Goal: Navigation & Orientation: Find specific page/section

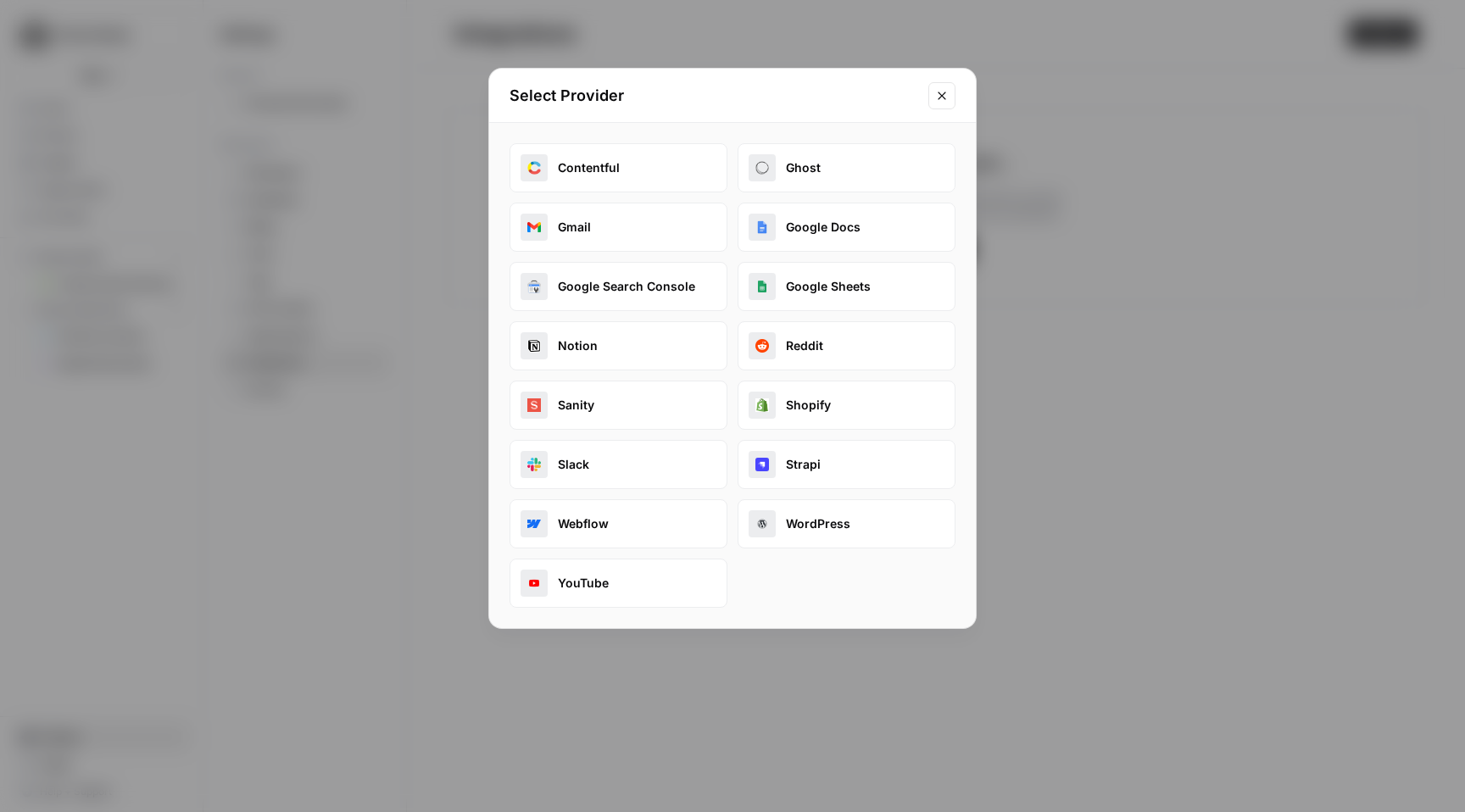
click at [854, 234] on button "Google Docs" at bounding box center [847, 227] width 218 height 49
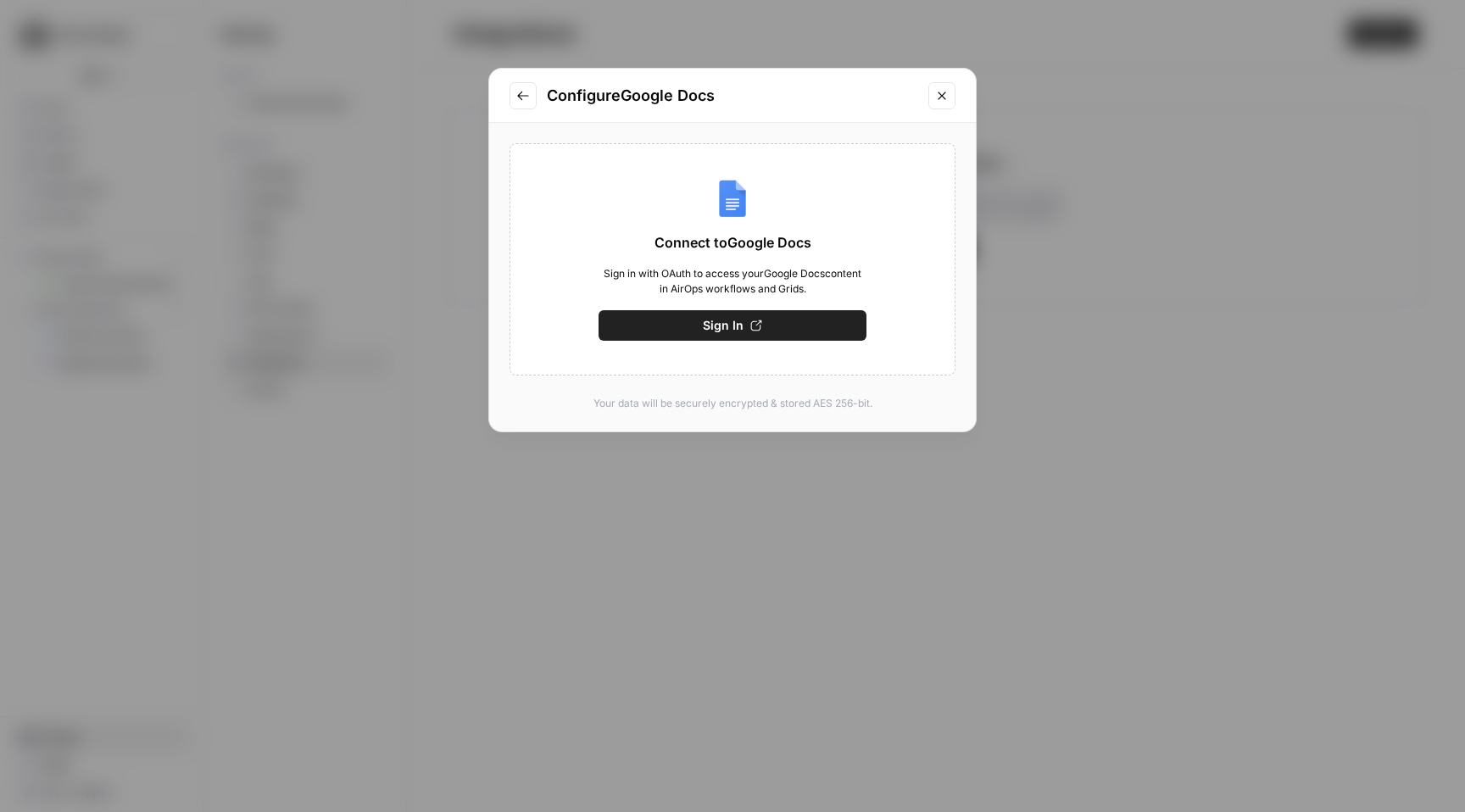
click at [717, 328] on span "Sign In" at bounding box center [723, 325] width 40 height 17
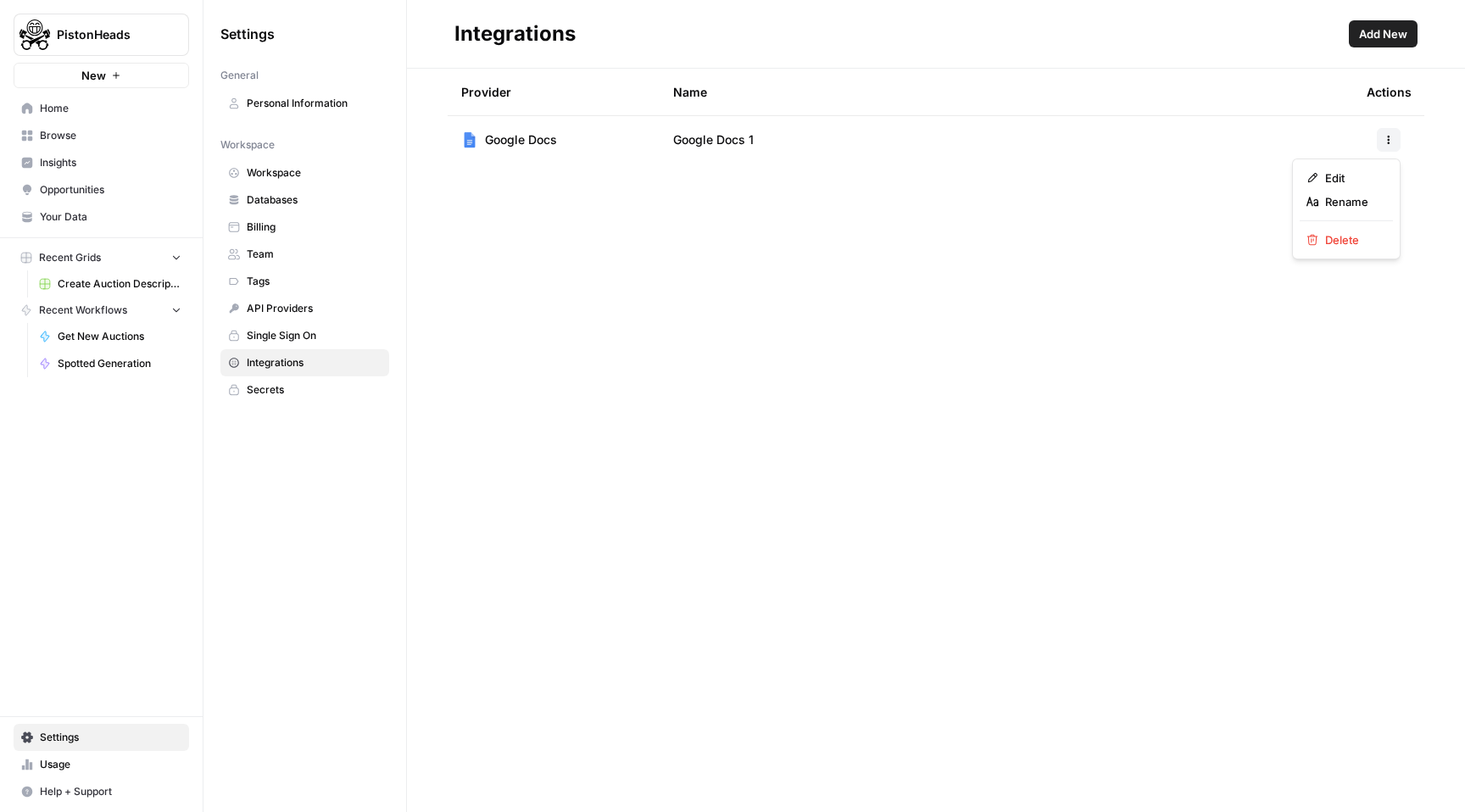
click at [1340, 206] on span "Rename" at bounding box center [1352, 202] width 54 height 17
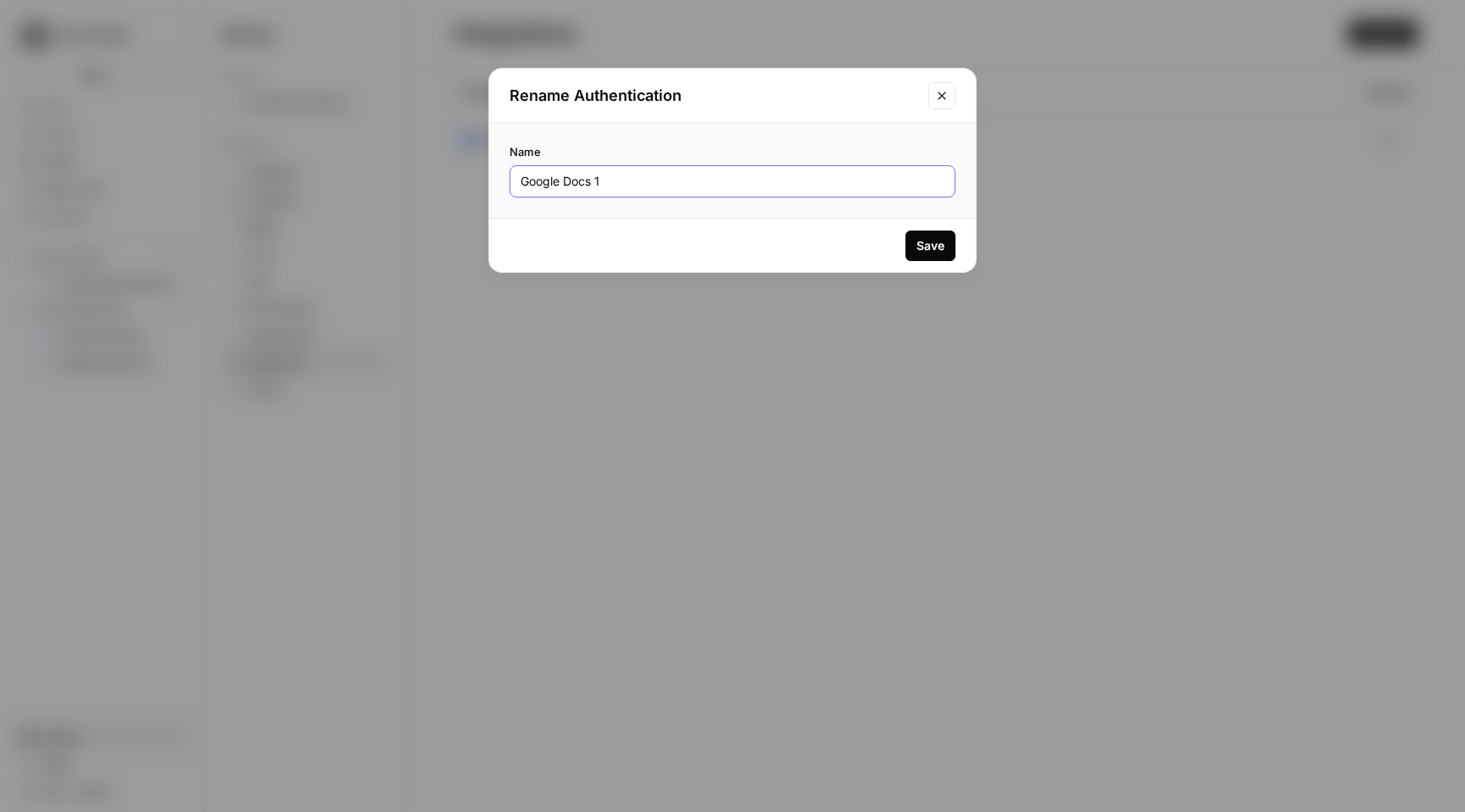
click at [612, 187] on input "Google Docs 1" at bounding box center [732, 181] width 424 height 17
type input "Google Docs Integration"
click at [921, 253] on button "Save" at bounding box center [930, 246] width 50 height 31
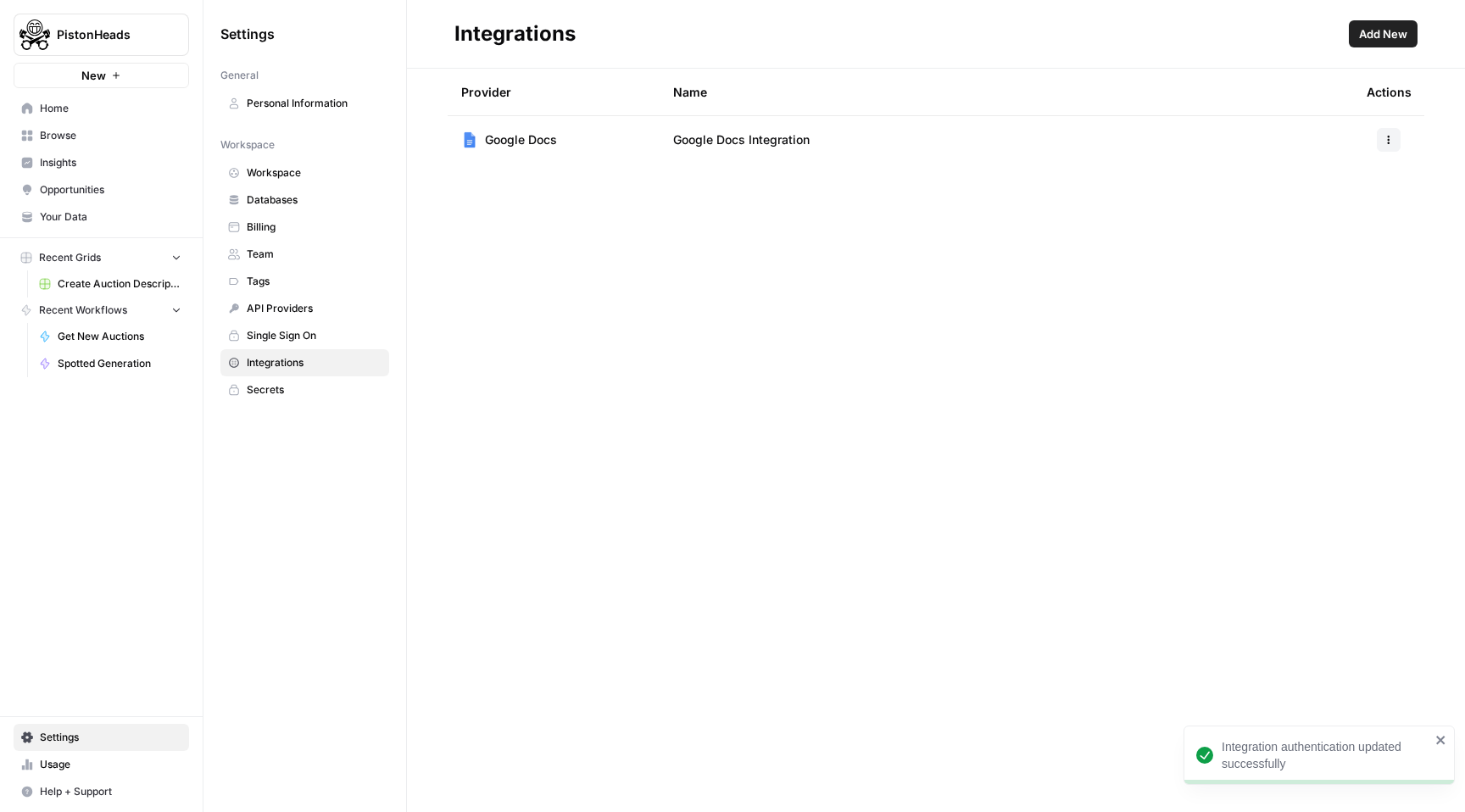
click at [1393, 142] on icon "button" at bounding box center [1389, 140] width 10 height 10
click at [919, 304] on div "Provider Name Actions Google Docs Google Docs Integration" at bounding box center [936, 440] width 1058 height 743
click at [528, 145] on span "Google Docs" at bounding box center [521, 140] width 72 height 17
click at [271, 335] on span "Single Sign On" at bounding box center [313, 336] width 135 height 15
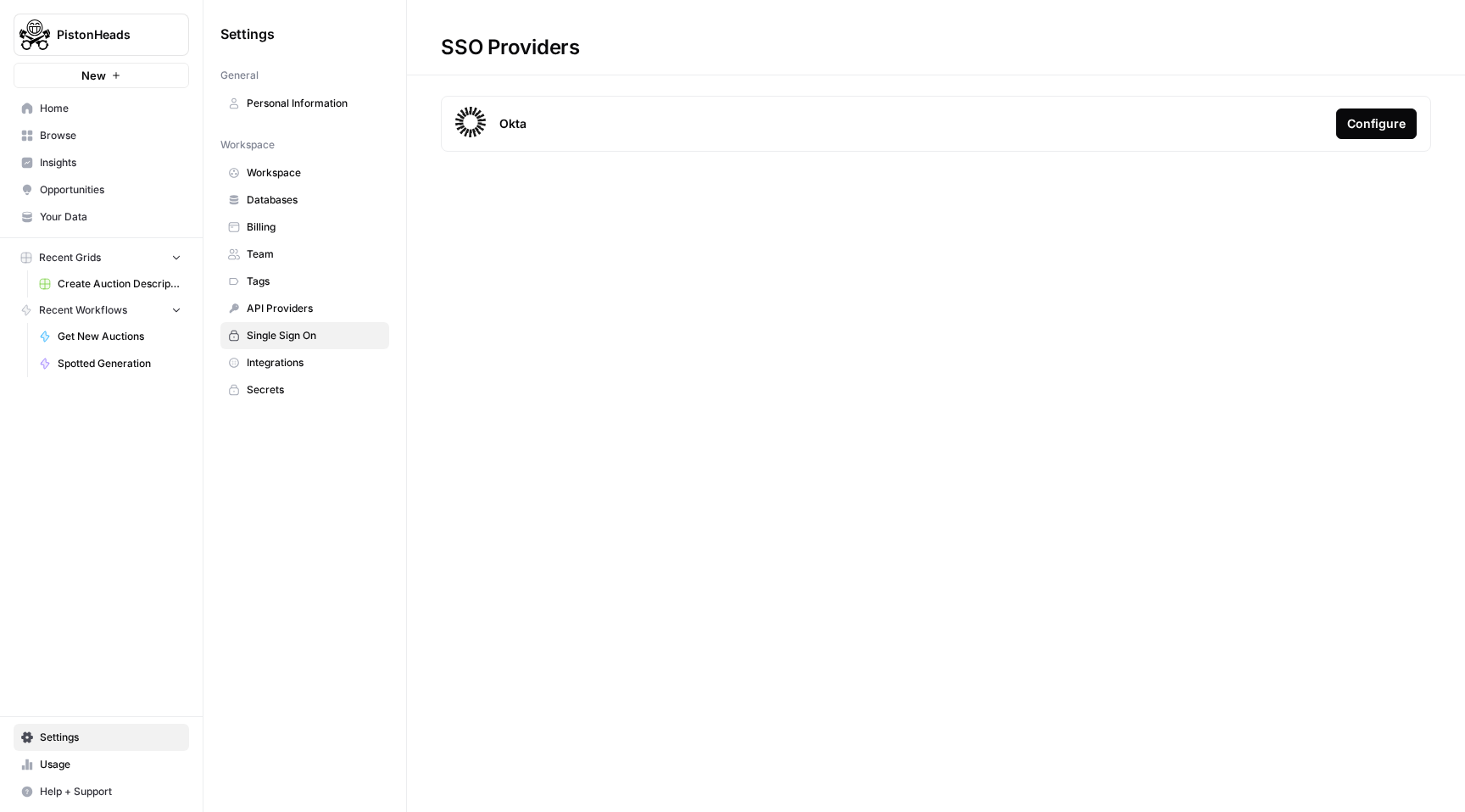
click at [306, 301] on span "API Providers" at bounding box center [313, 309] width 135 height 15
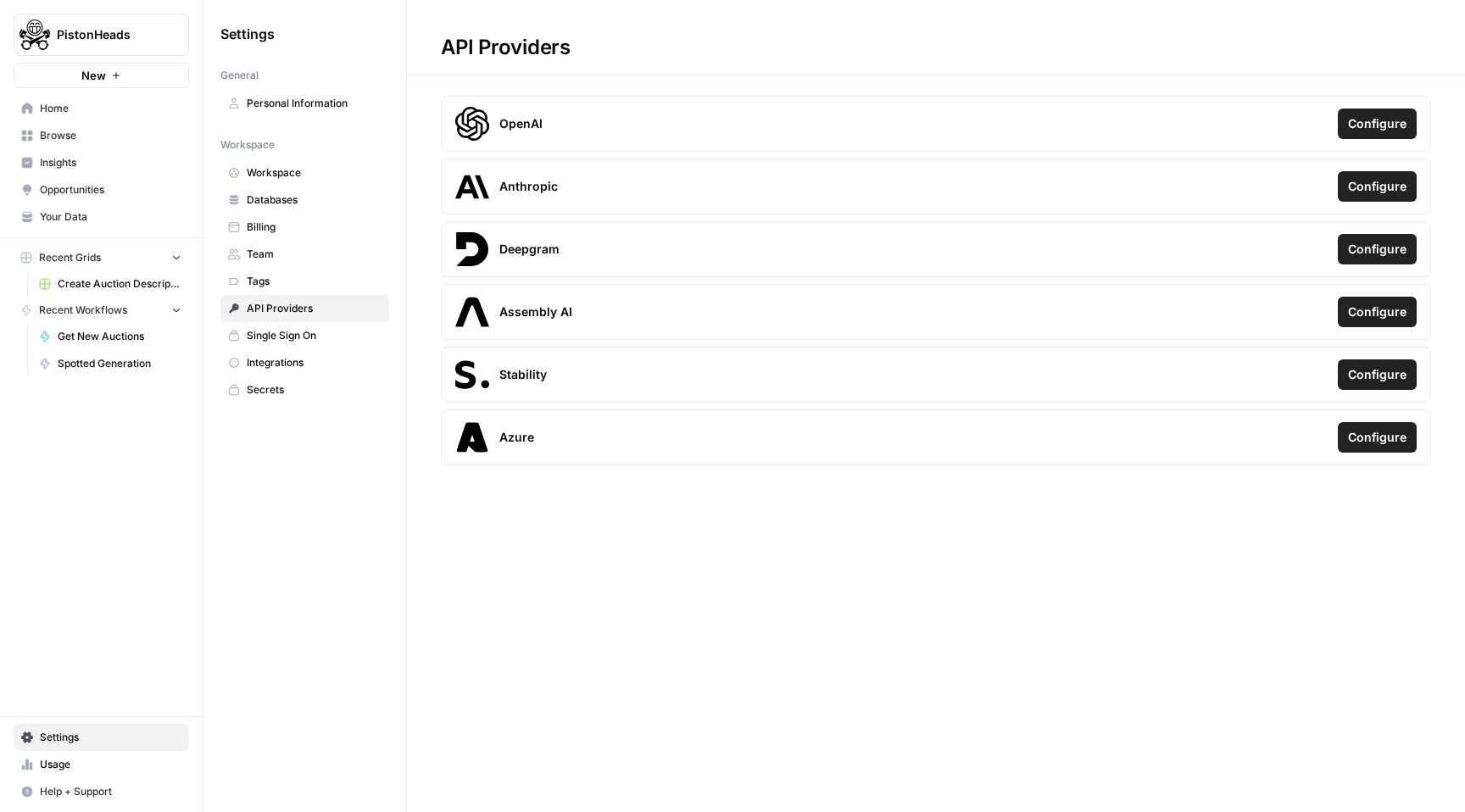
click at [284, 282] on span "Tags" at bounding box center [313, 282] width 135 height 15
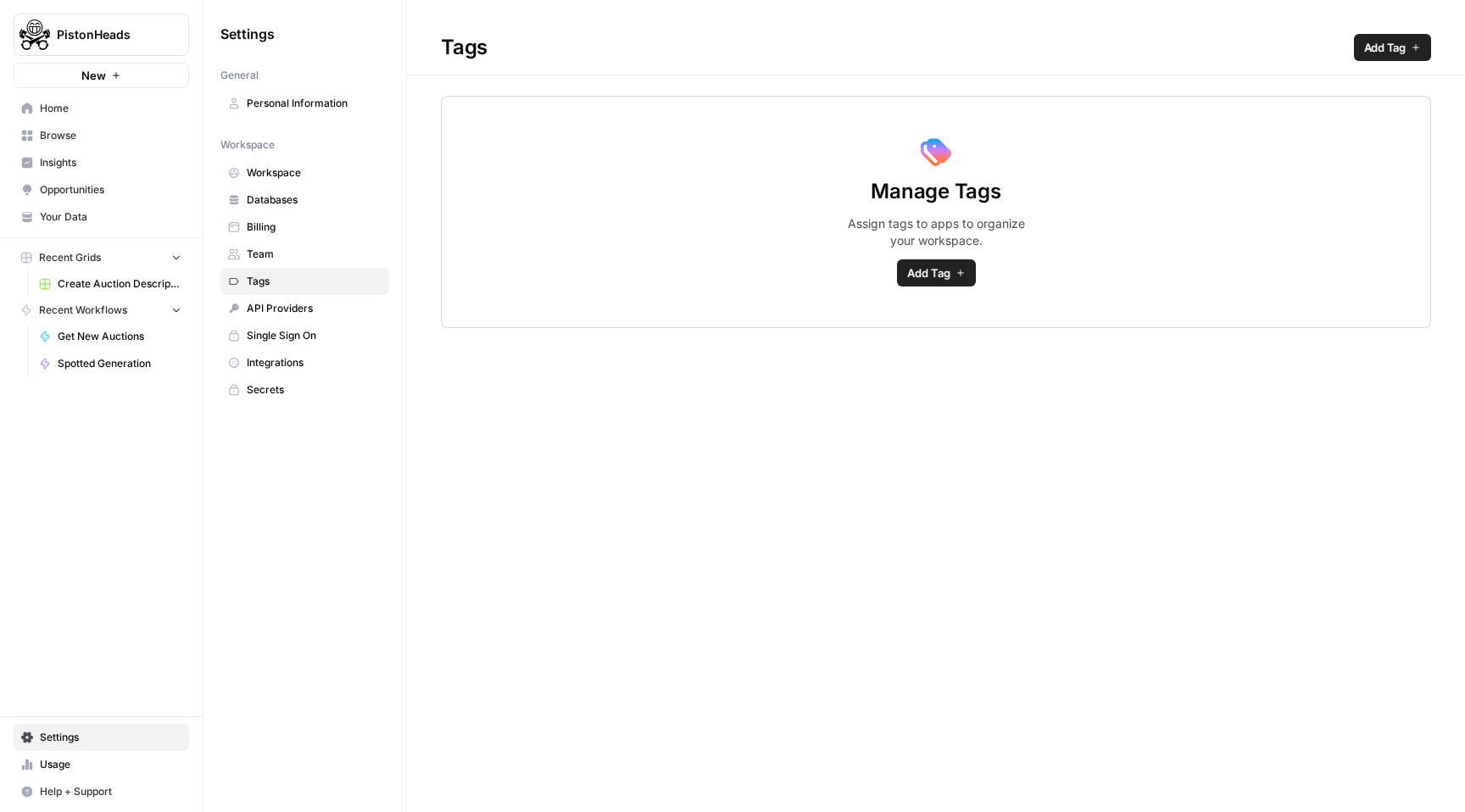
click at [307, 364] on span "Integrations" at bounding box center [313, 363] width 135 height 15
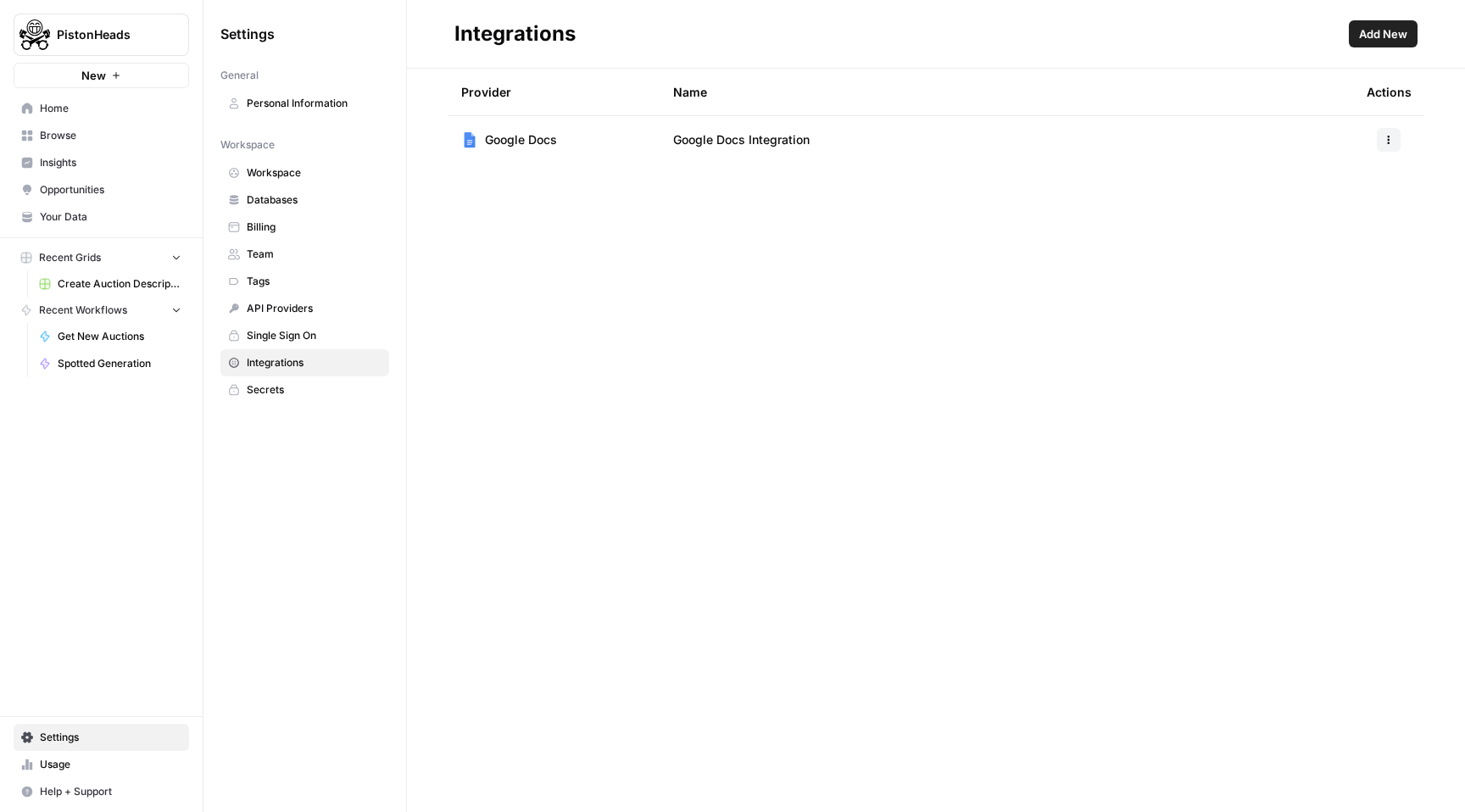
click at [264, 180] on link "Workspace" at bounding box center [305, 173] width 168 height 27
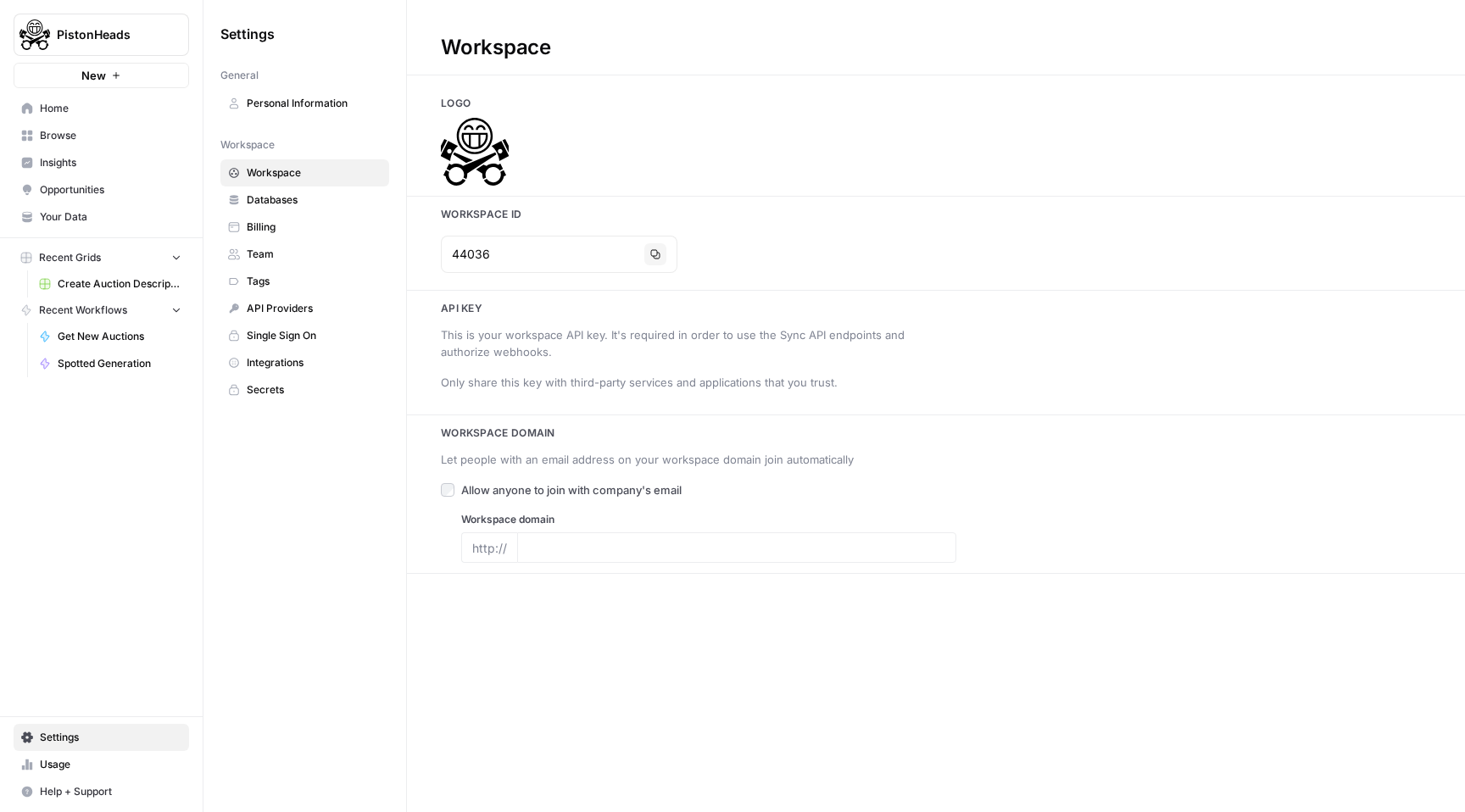
type input "[DOMAIN_NAME]"
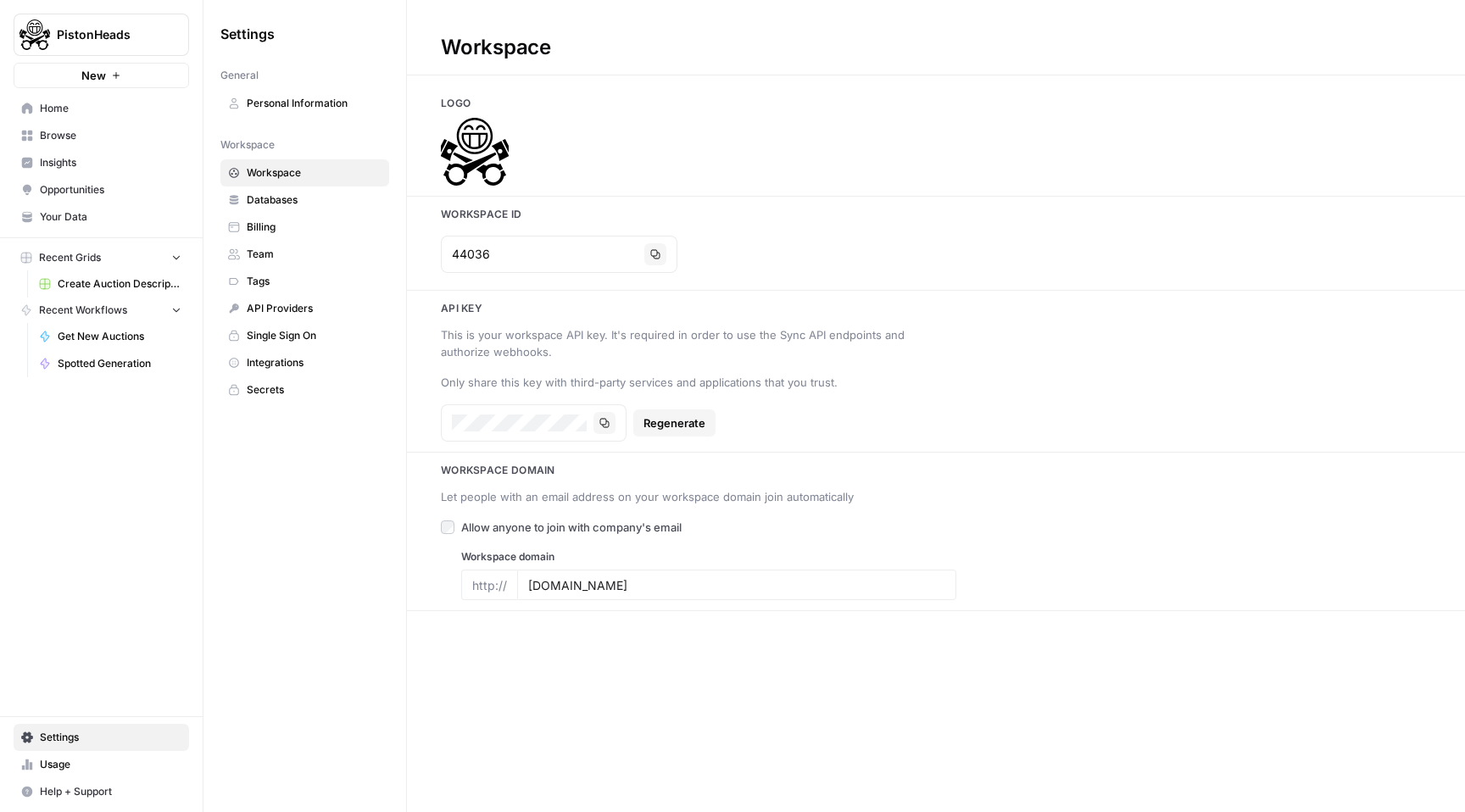
click at [287, 232] on span "Billing" at bounding box center [313, 227] width 135 height 15
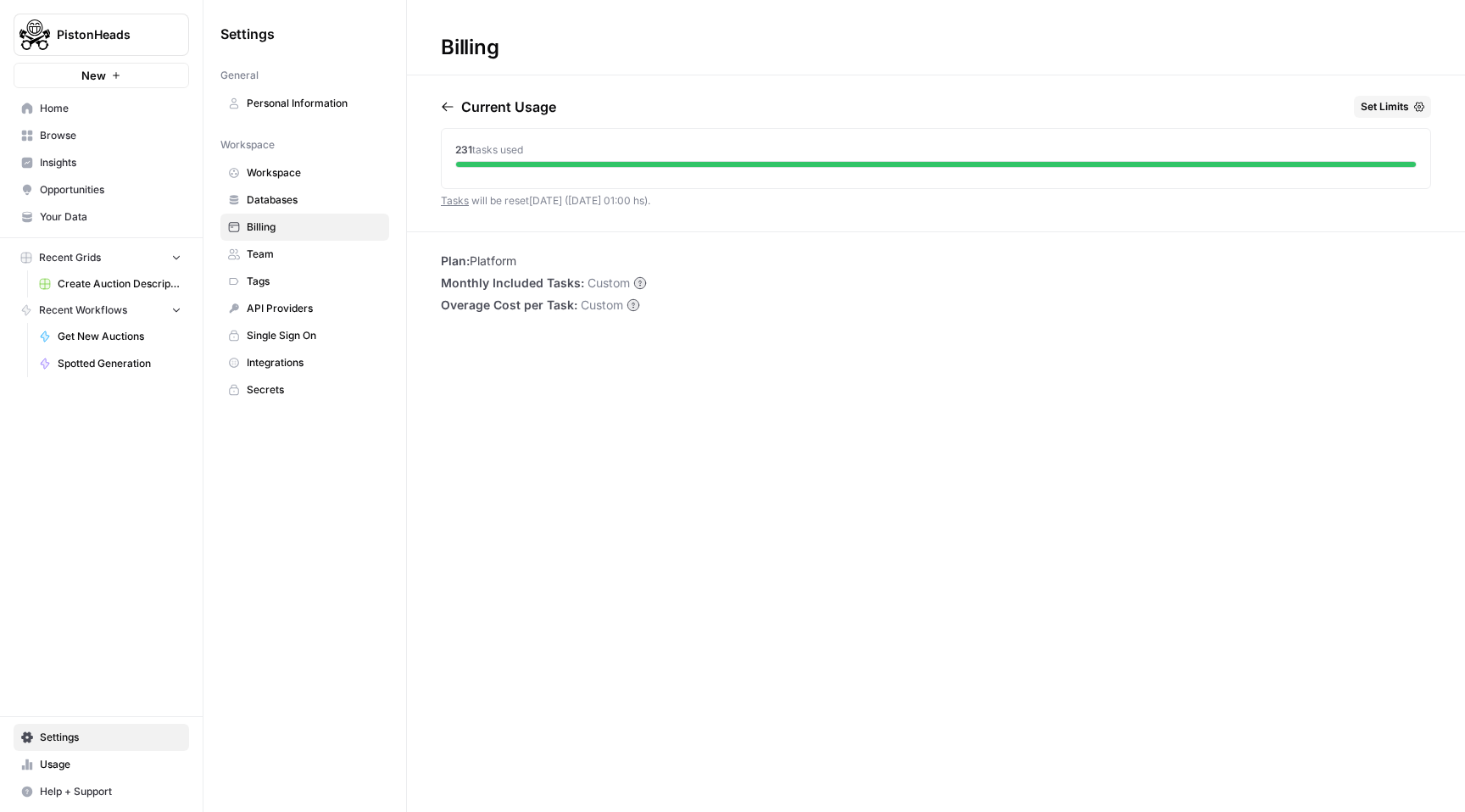
click at [287, 262] on link "Team" at bounding box center [305, 254] width 168 height 27
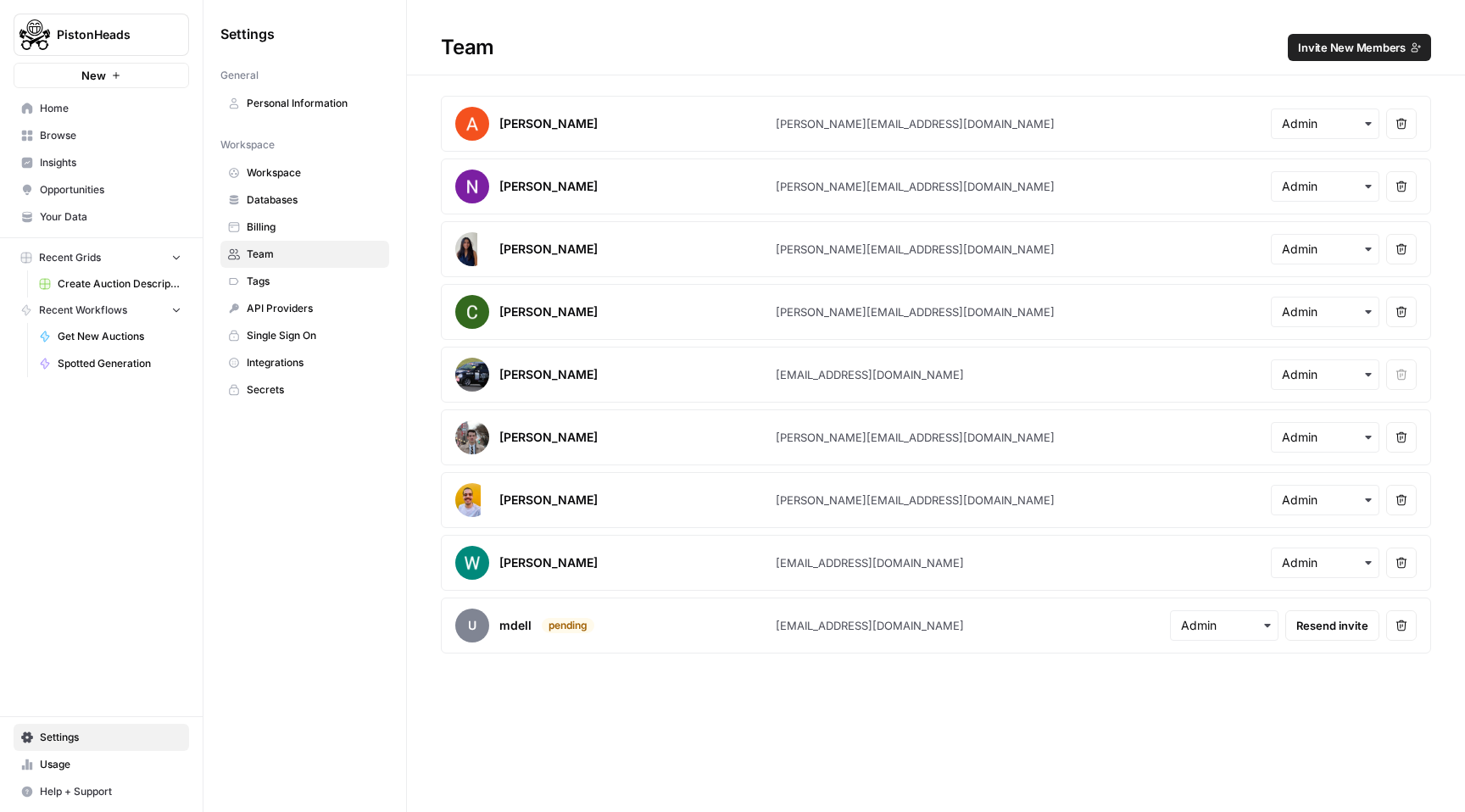
click at [283, 233] on span "Billing" at bounding box center [313, 227] width 135 height 15
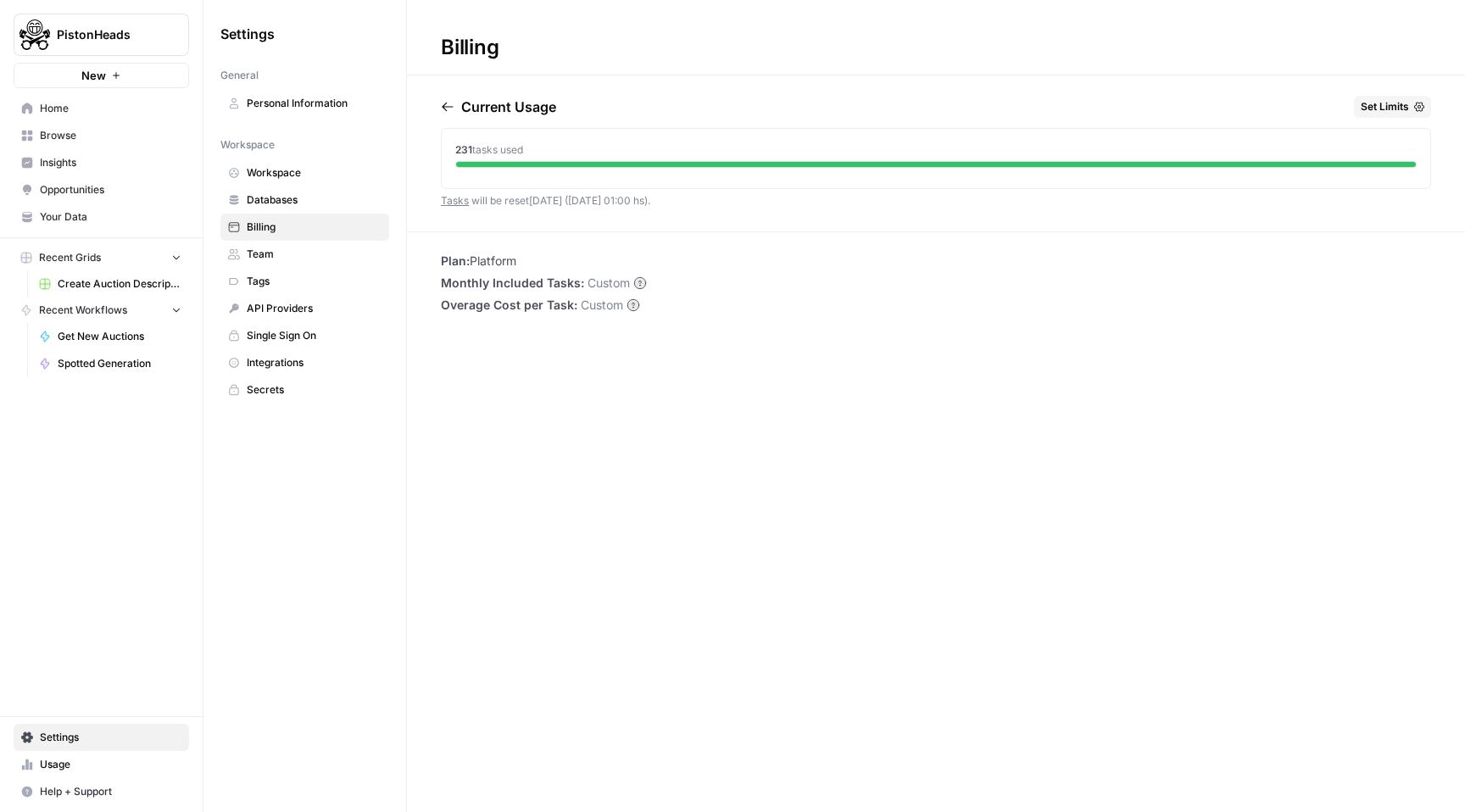
click at [290, 202] on span "Databases" at bounding box center [313, 200] width 135 height 15
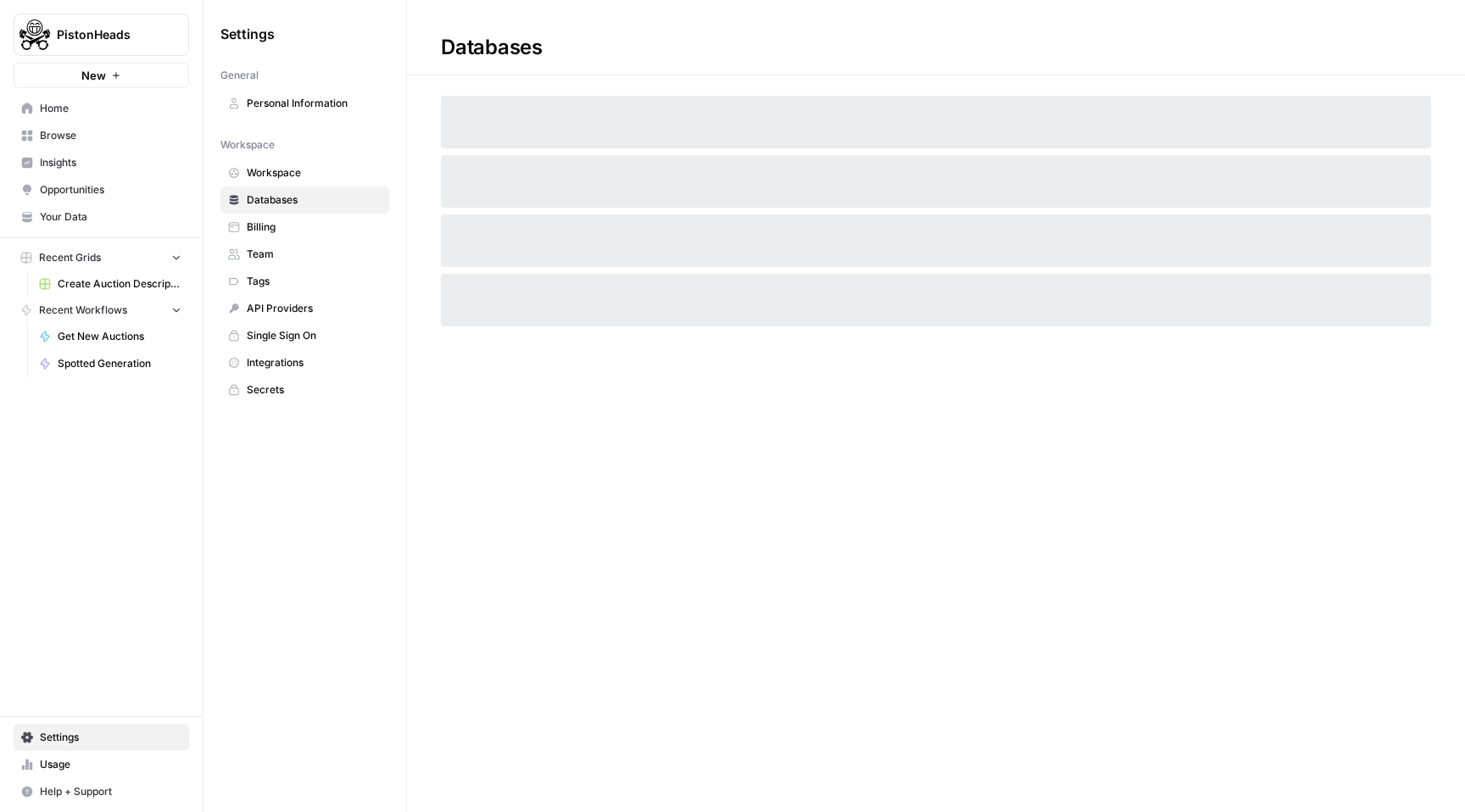
click at [294, 167] on span "Workspace" at bounding box center [313, 173] width 135 height 15
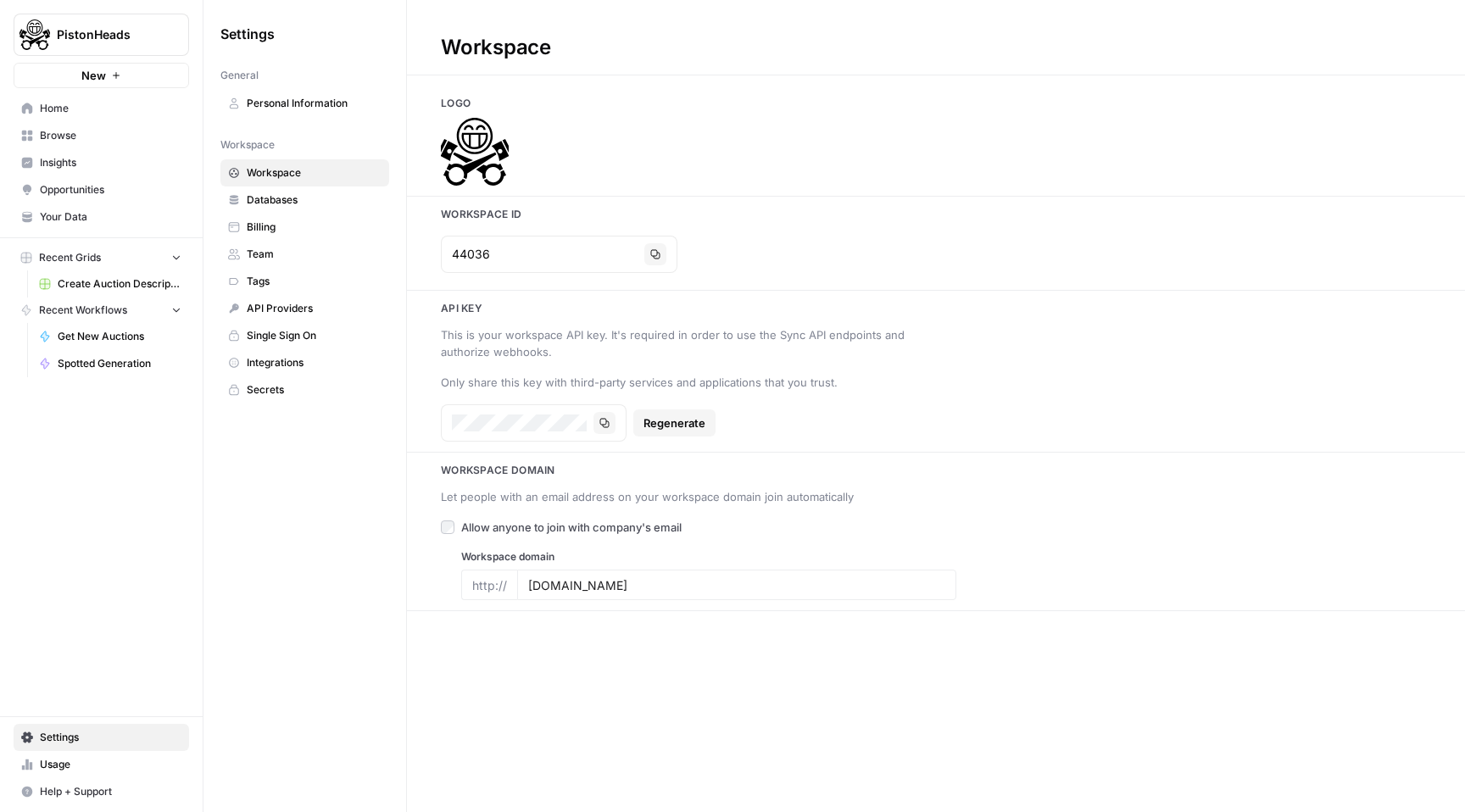
click at [297, 101] on span "Personal Information" at bounding box center [313, 104] width 135 height 15
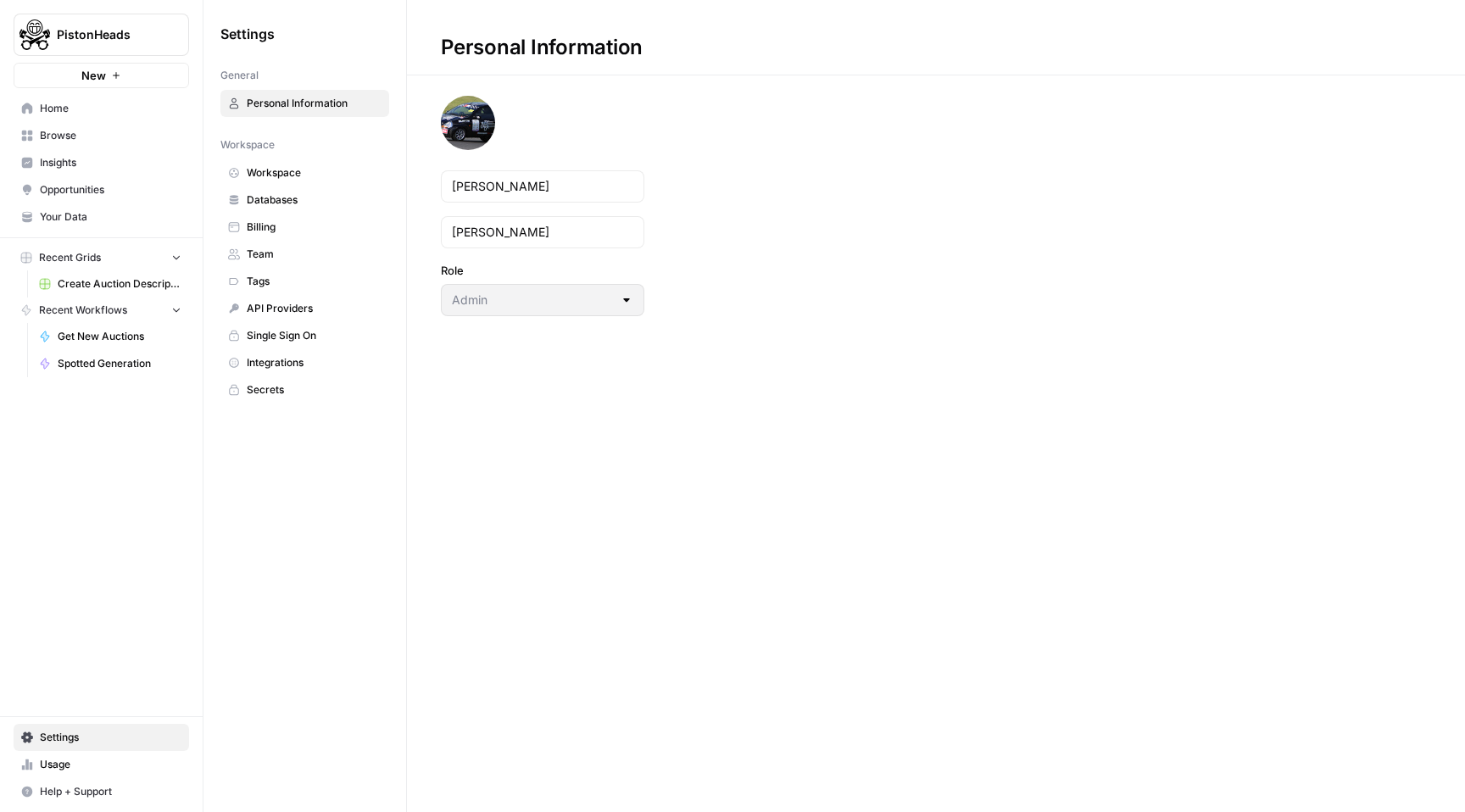
click at [93, 167] on span "Insights" at bounding box center [110, 163] width 142 height 15
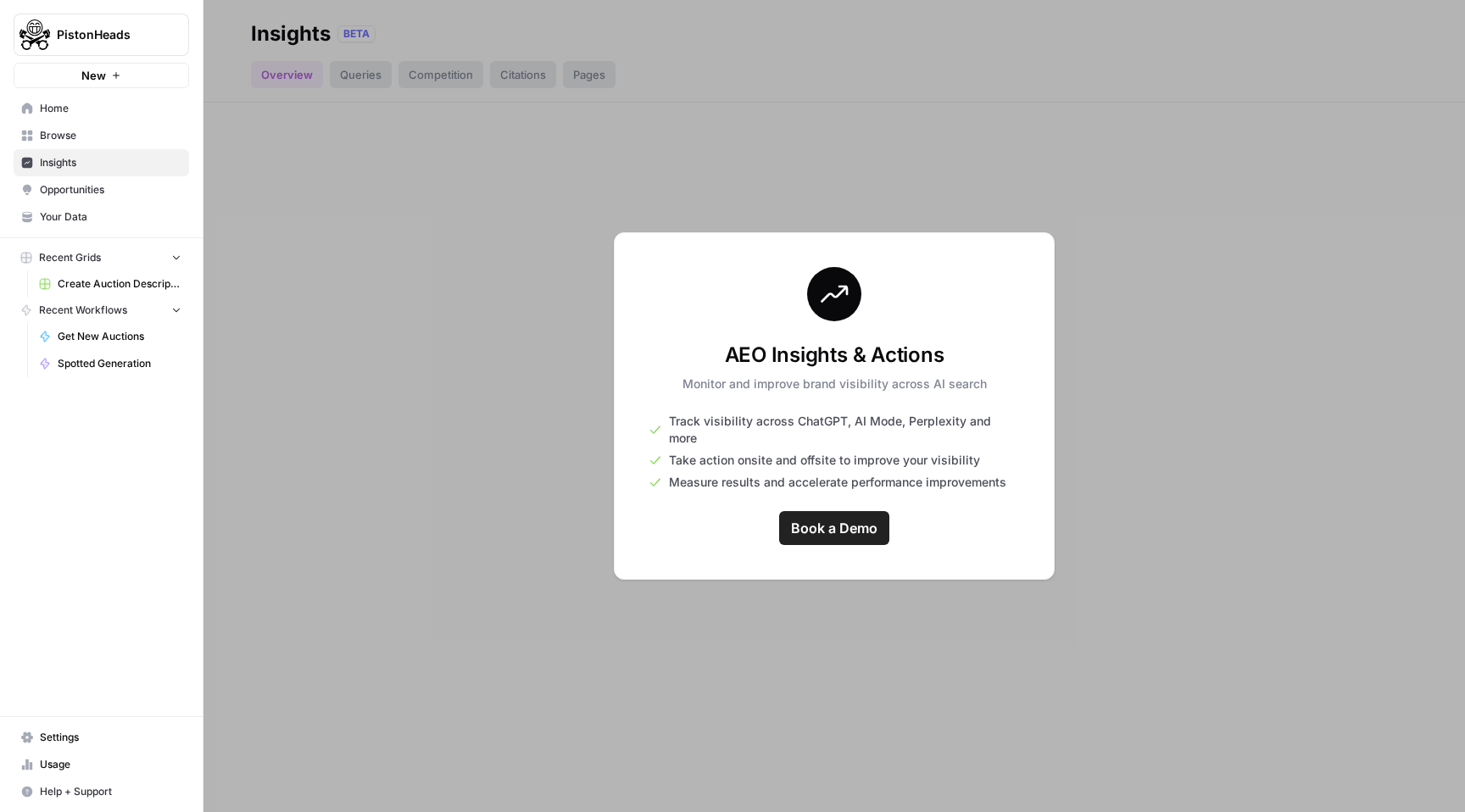
click at [103, 198] on link "Opportunities" at bounding box center [101, 190] width 175 height 27
click at [92, 218] on span "Your Data" at bounding box center [110, 217] width 142 height 15
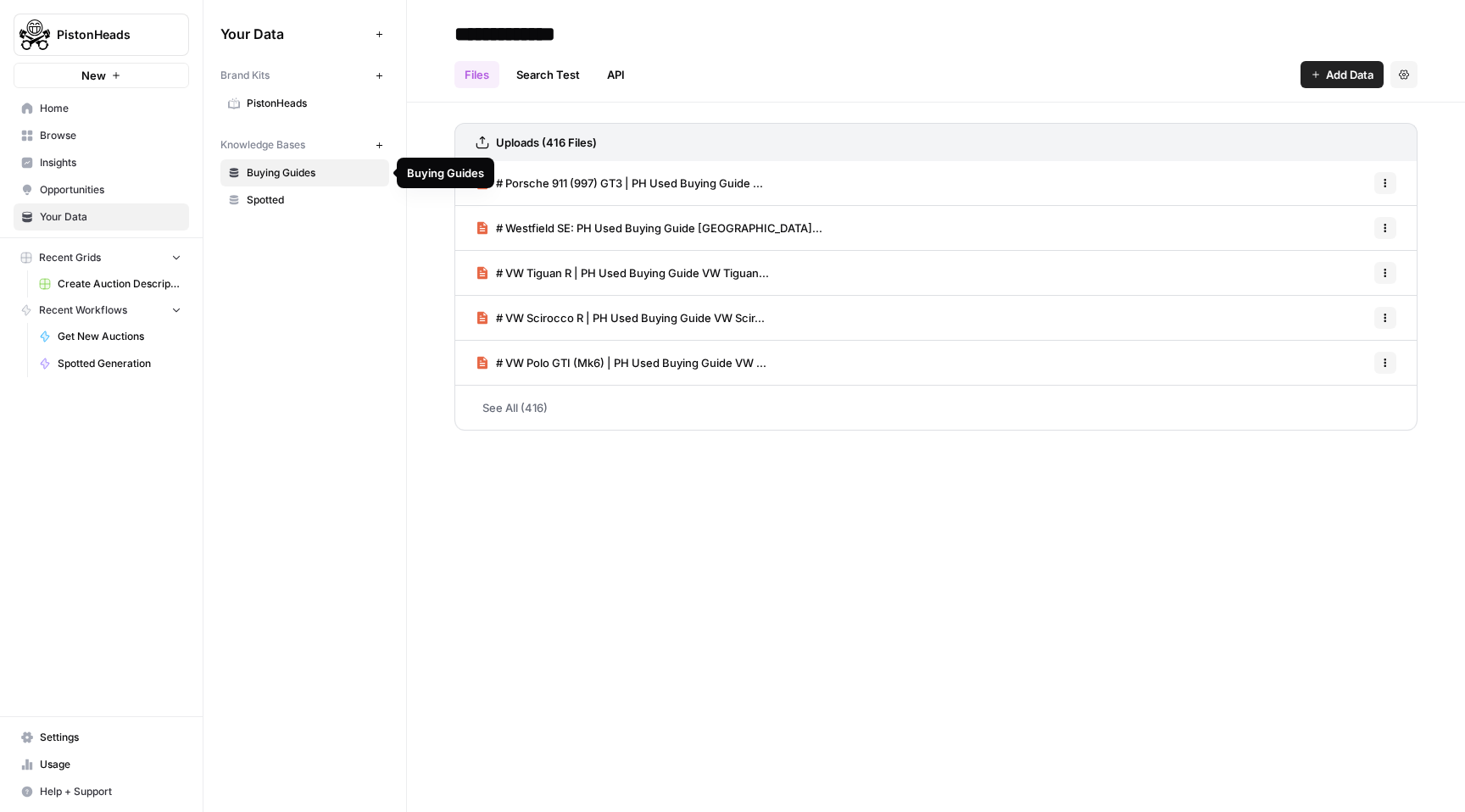
click at [291, 205] on span "Spotted" at bounding box center [313, 200] width 135 height 15
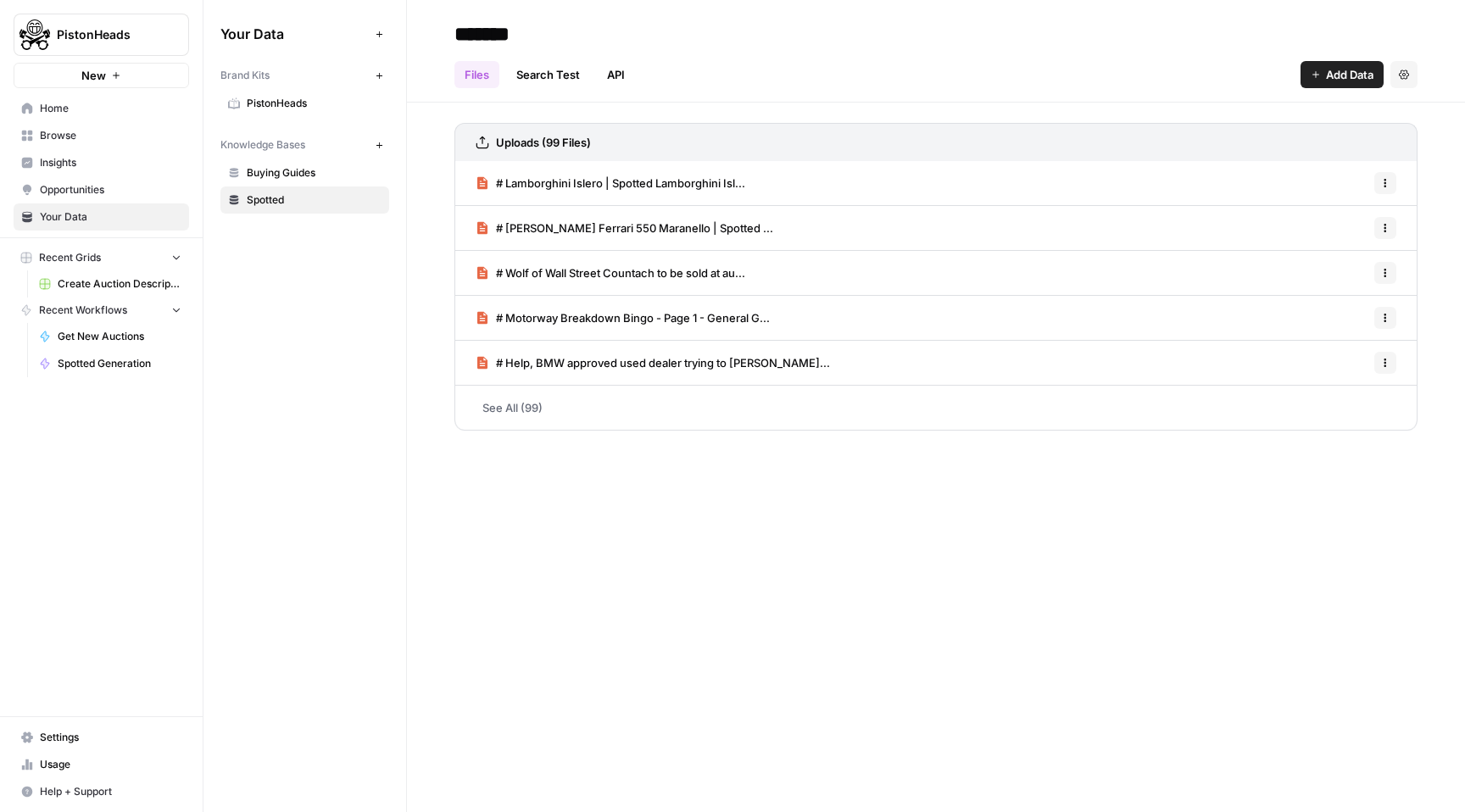
click at [112, 360] on span "Spotted Generation" at bounding box center [119, 364] width 124 height 15
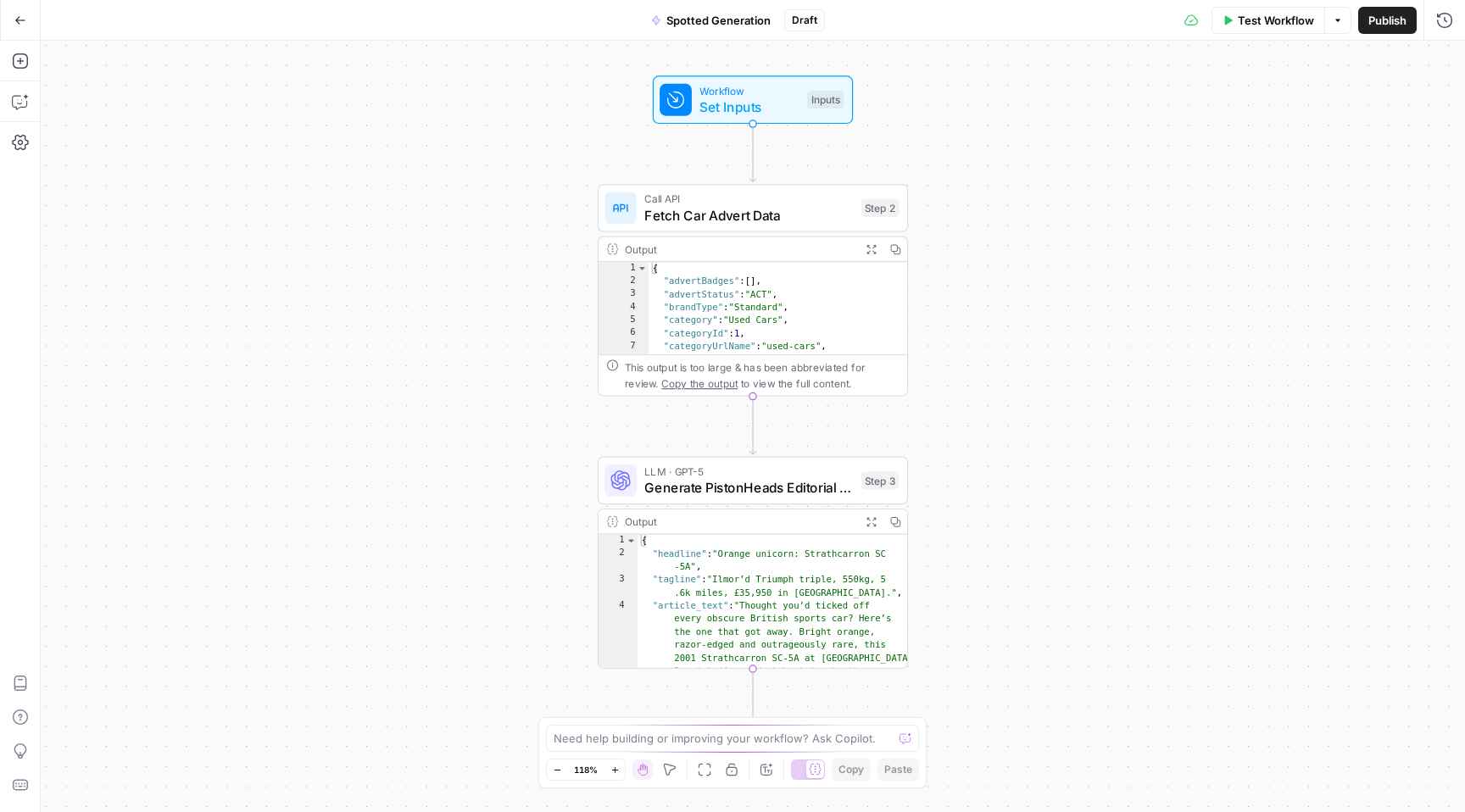
click at [23, 23] on icon "button" at bounding box center [21, 21] width 12 height 12
